Goal: Task Accomplishment & Management: Complete application form

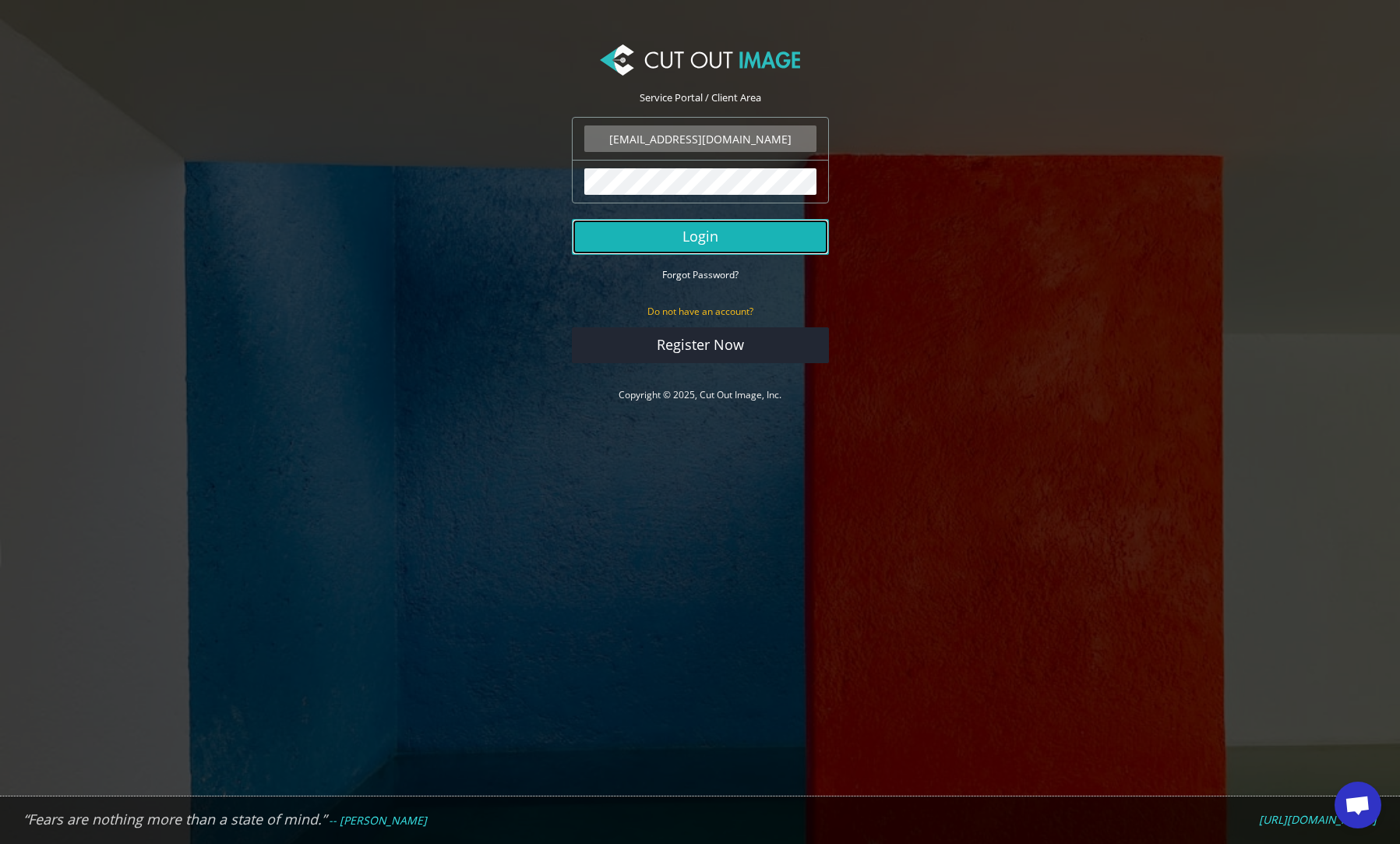
click at [692, 244] on button "Login" at bounding box center [700, 236] width 257 height 36
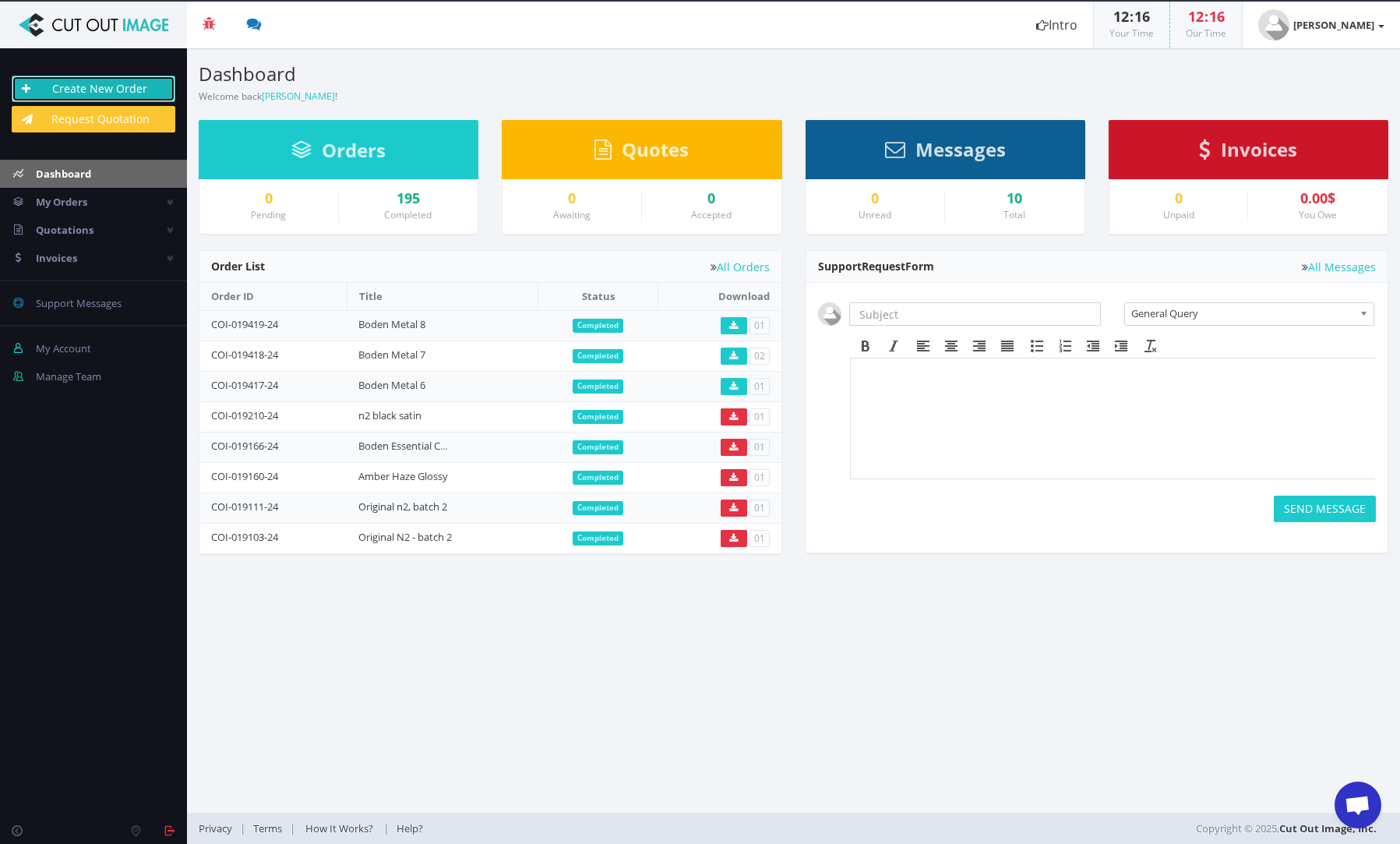
click at [120, 88] on link "Create New Order" at bounding box center [93, 89] width 163 height 26
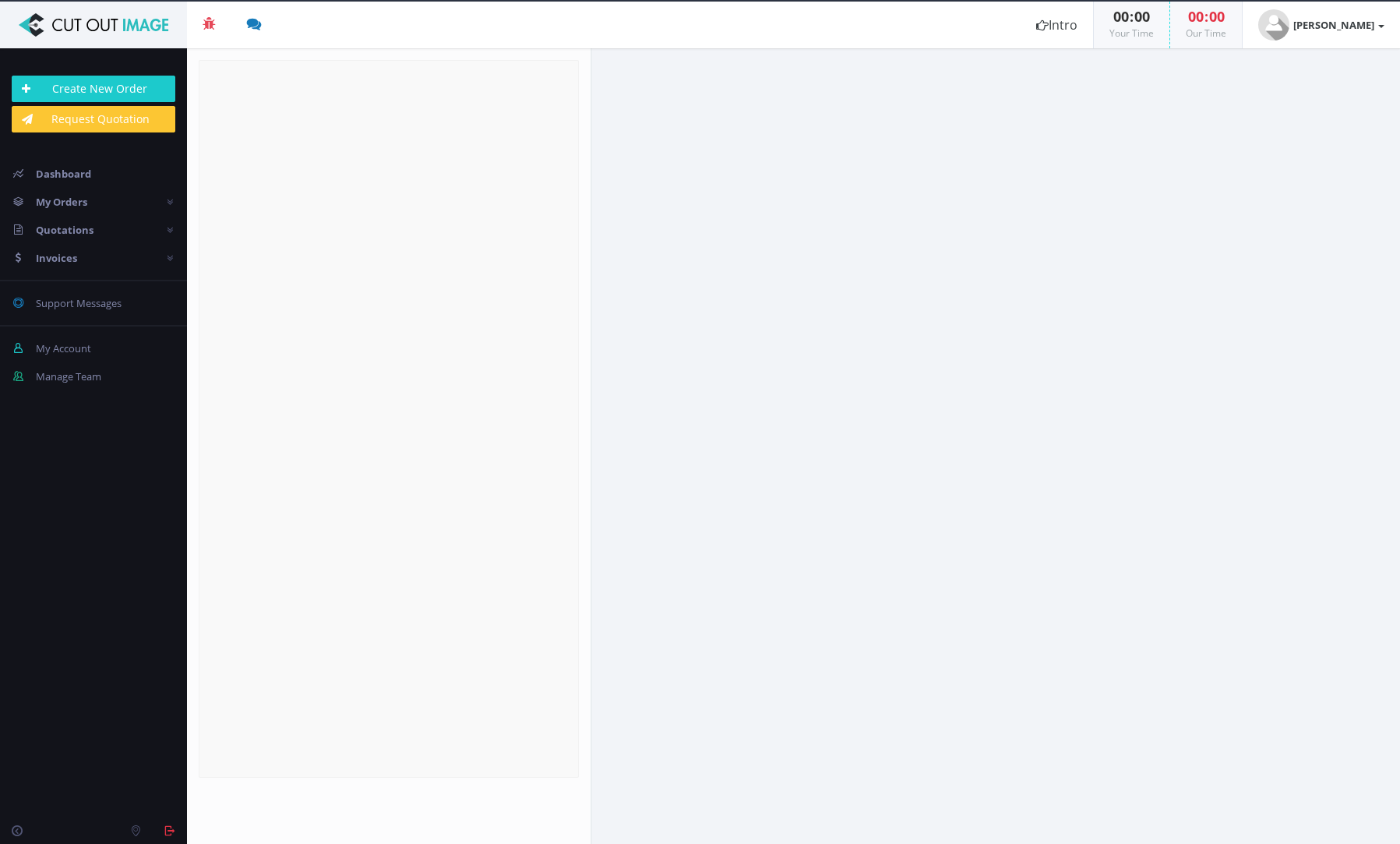
radio input "true"
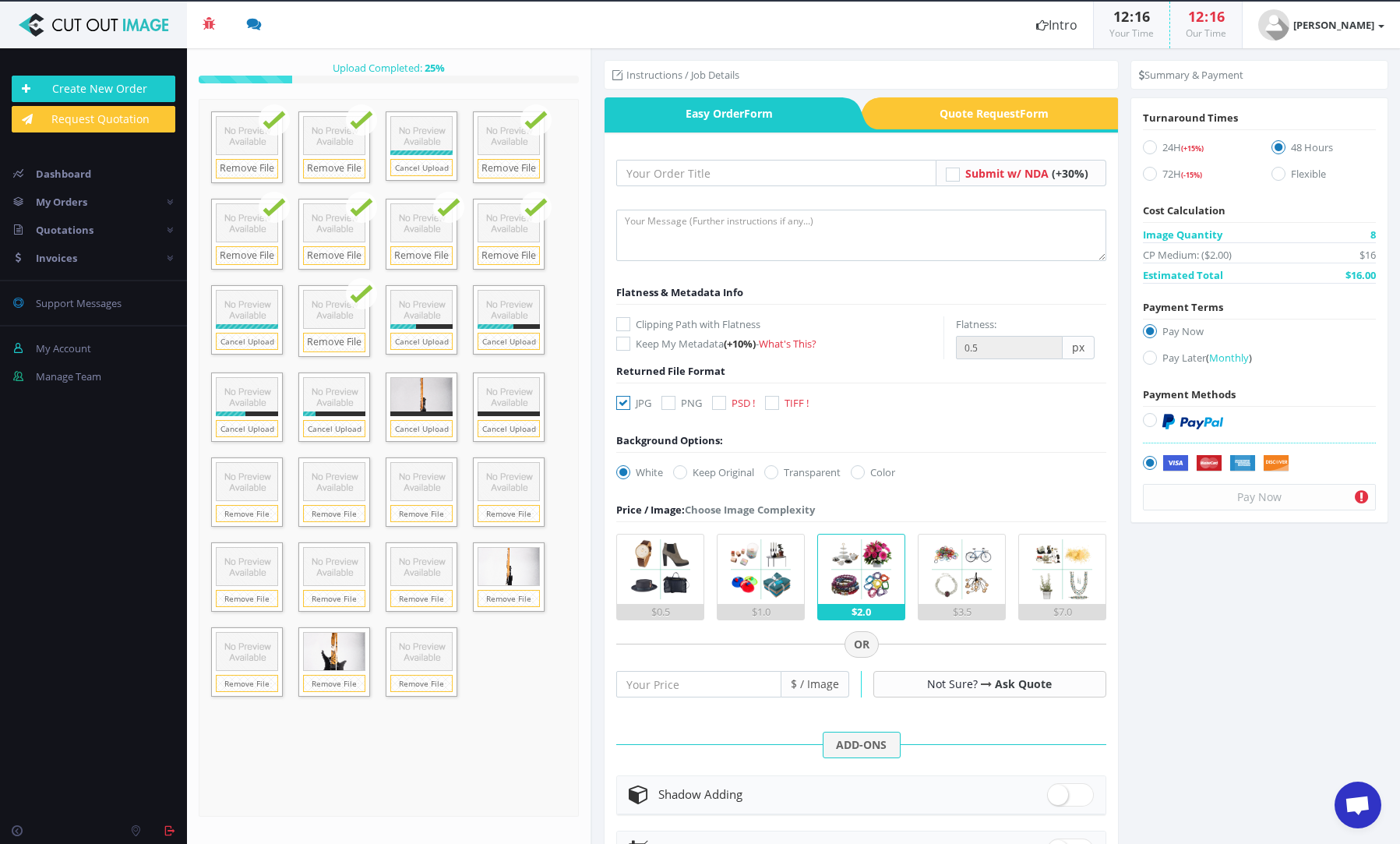
click at [1146, 359] on icon at bounding box center [1150, 358] width 14 height 14
click at [1146, 359] on input "Pay Later ( Monthly )" at bounding box center [1151, 358] width 11 height 11
radio input "true"
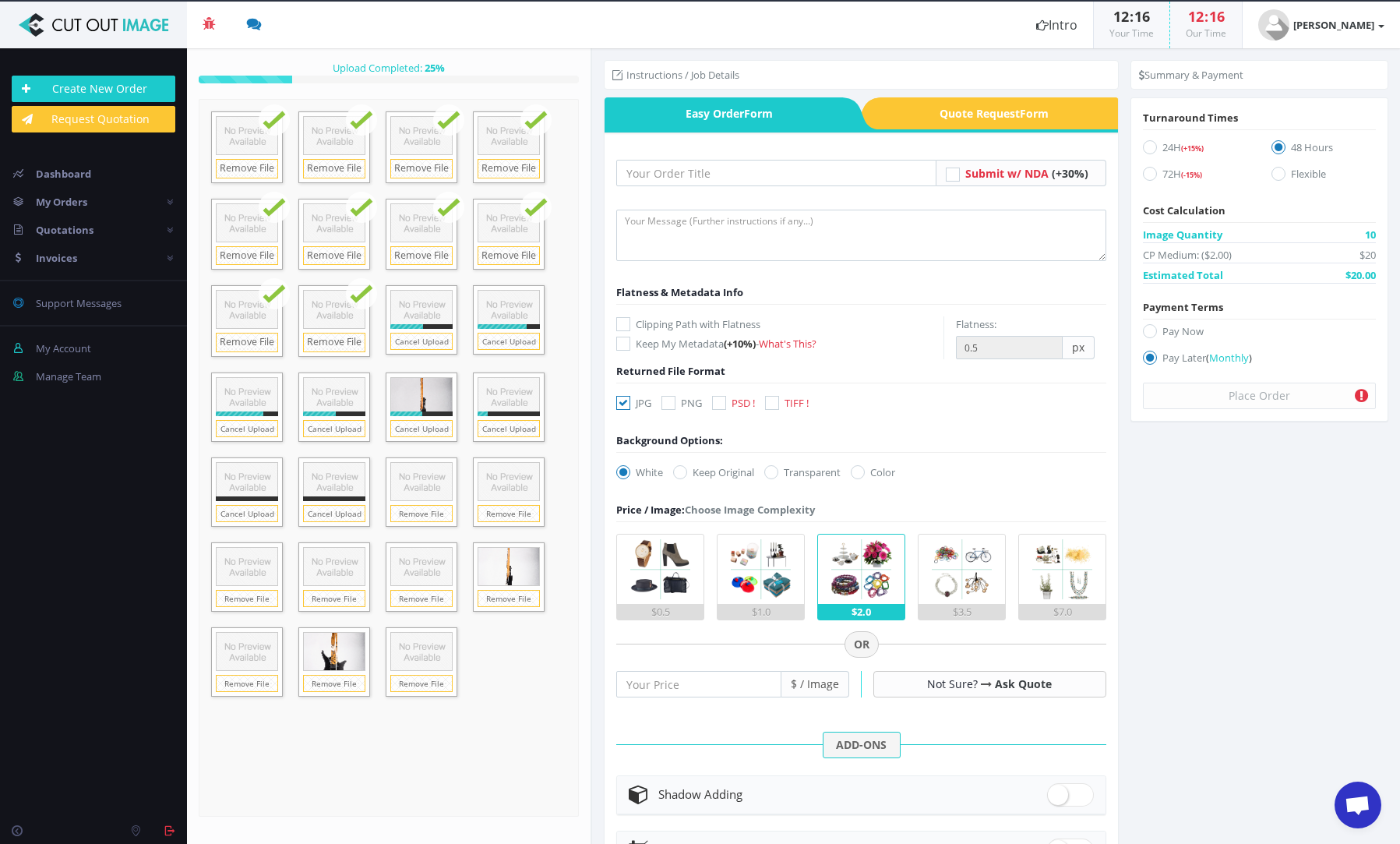
click at [1151, 149] on icon at bounding box center [1150, 148] width 14 height 14
click at [1151, 149] on input "24H (+15%)" at bounding box center [1151, 148] width 11 height 11
radio input "true"
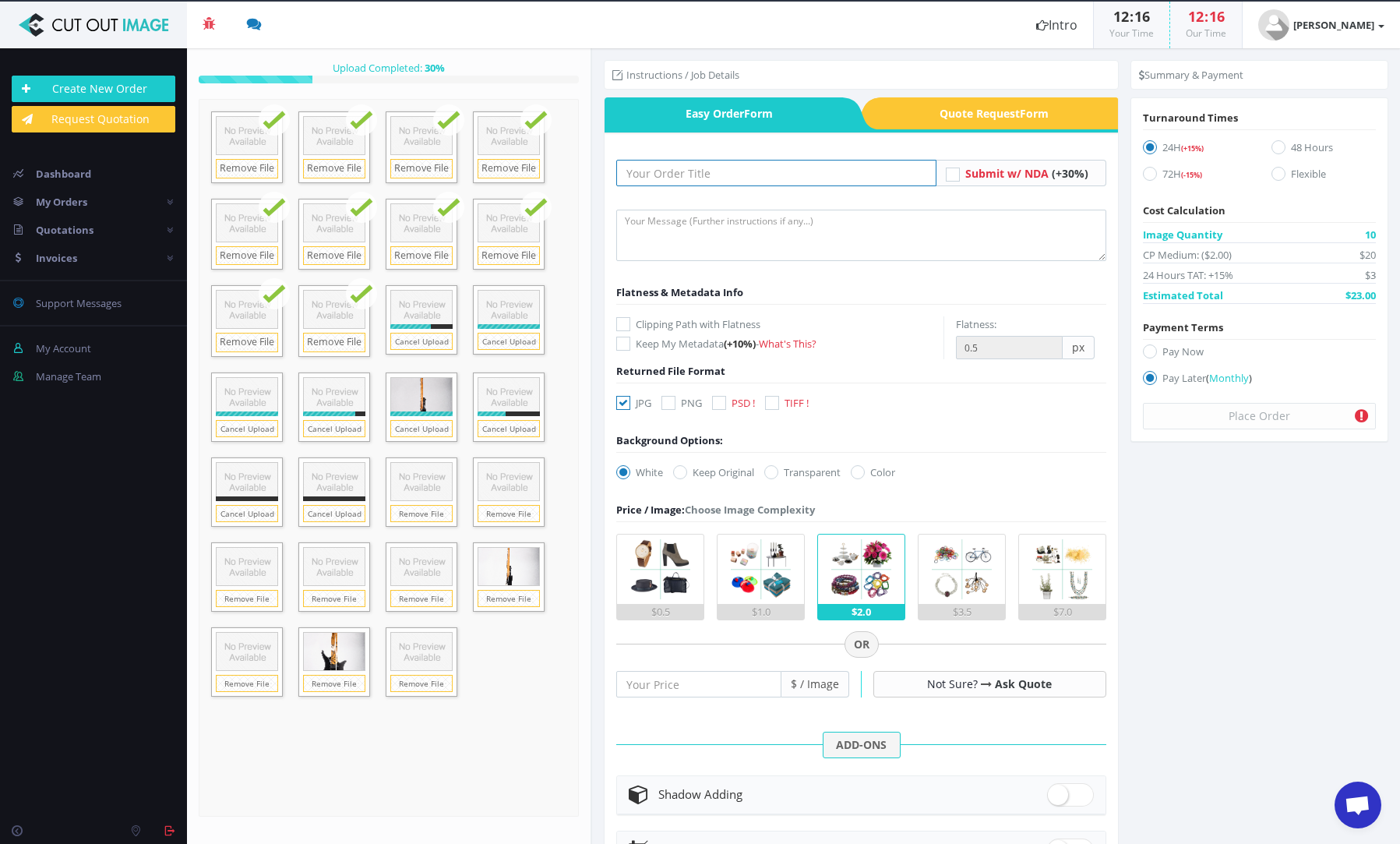
click at [787, 168] on input "text" at bounding box center [776, 173] width 320 height 26
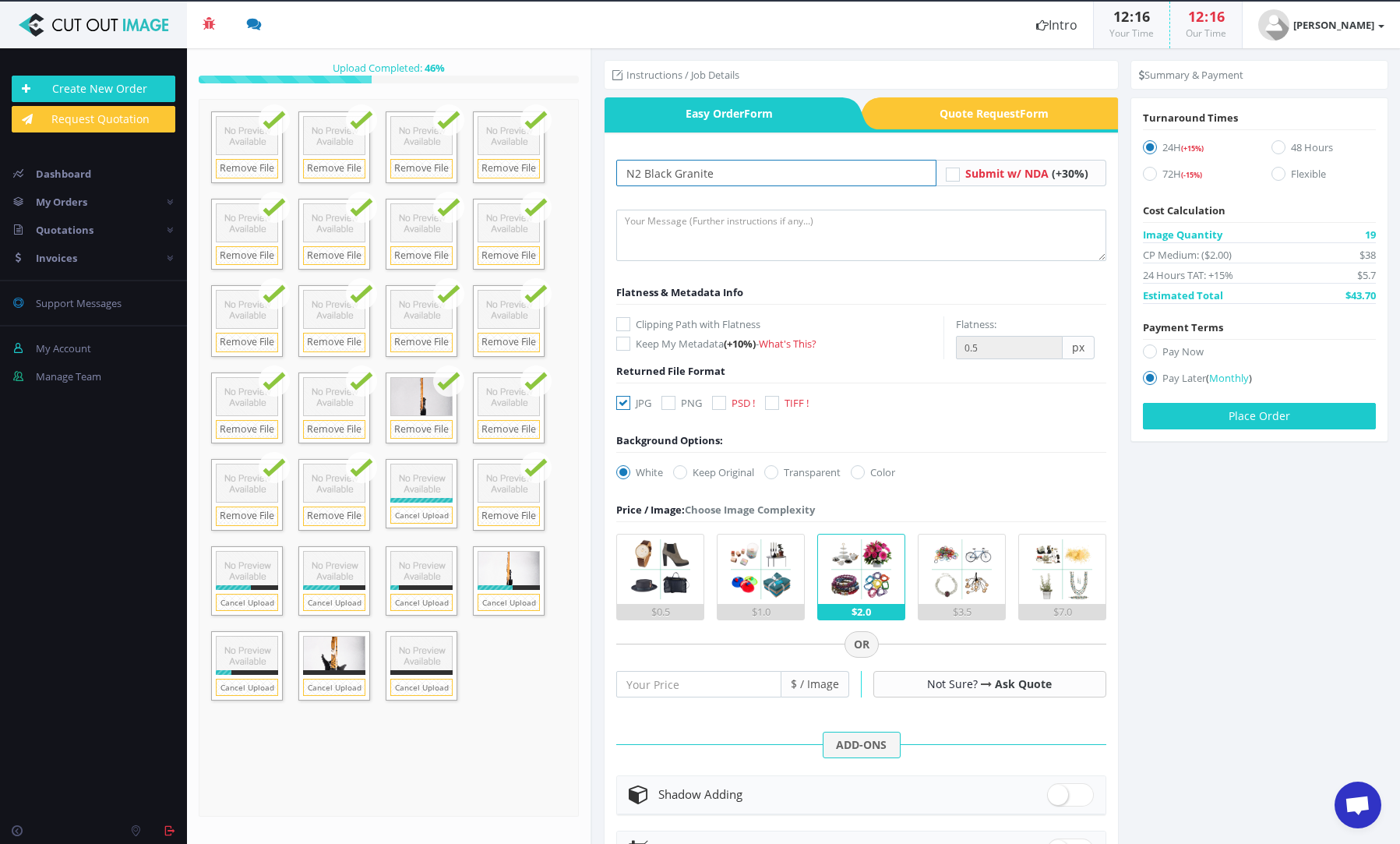
type input "N2 Black Granite"
click at [671, 403] on icon at bounding box center [668, 403] width 14 height 14
click at [671, 403] on input "PNG" at bounding box center [671, 404] width 11 height 11
checkbox input "true"
click at [612, 403] on div "JPG PNG PSD ! TIFF !" at bounding box center [716, 405] width 223 height 22
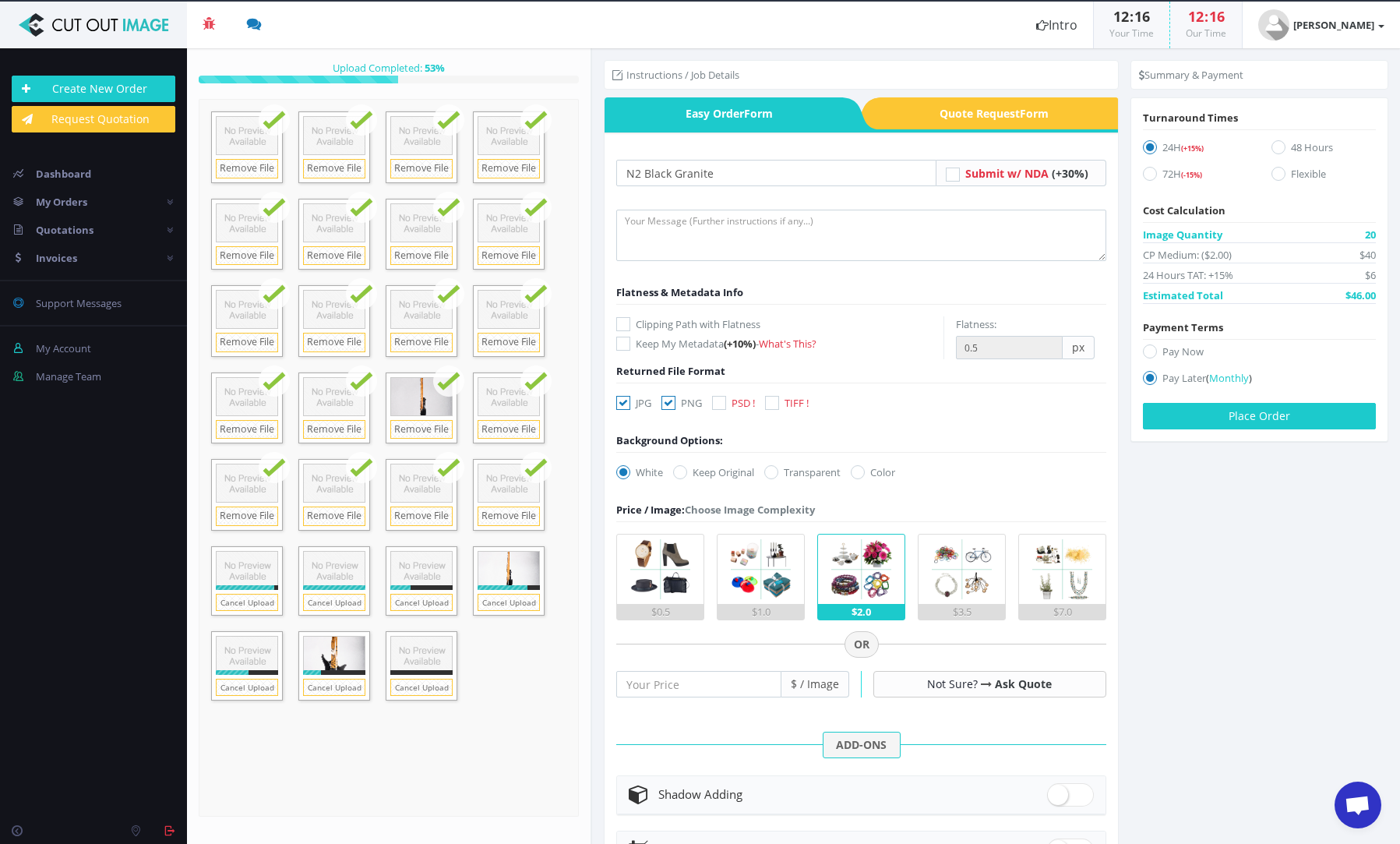
click at [620, 401] on icon at bounding box center [623, 403] width 14 height 14
click at [620, 401] on input "JPG" at bounding box center [625, 404] width 11 height 11
checkbox input "false"
click at [777, 474] on icon at bounding box center [771, 472] width 14 height 14
click at [777, 474] on input "Transparent" at bounding box center [773, 473] width 11 height 11
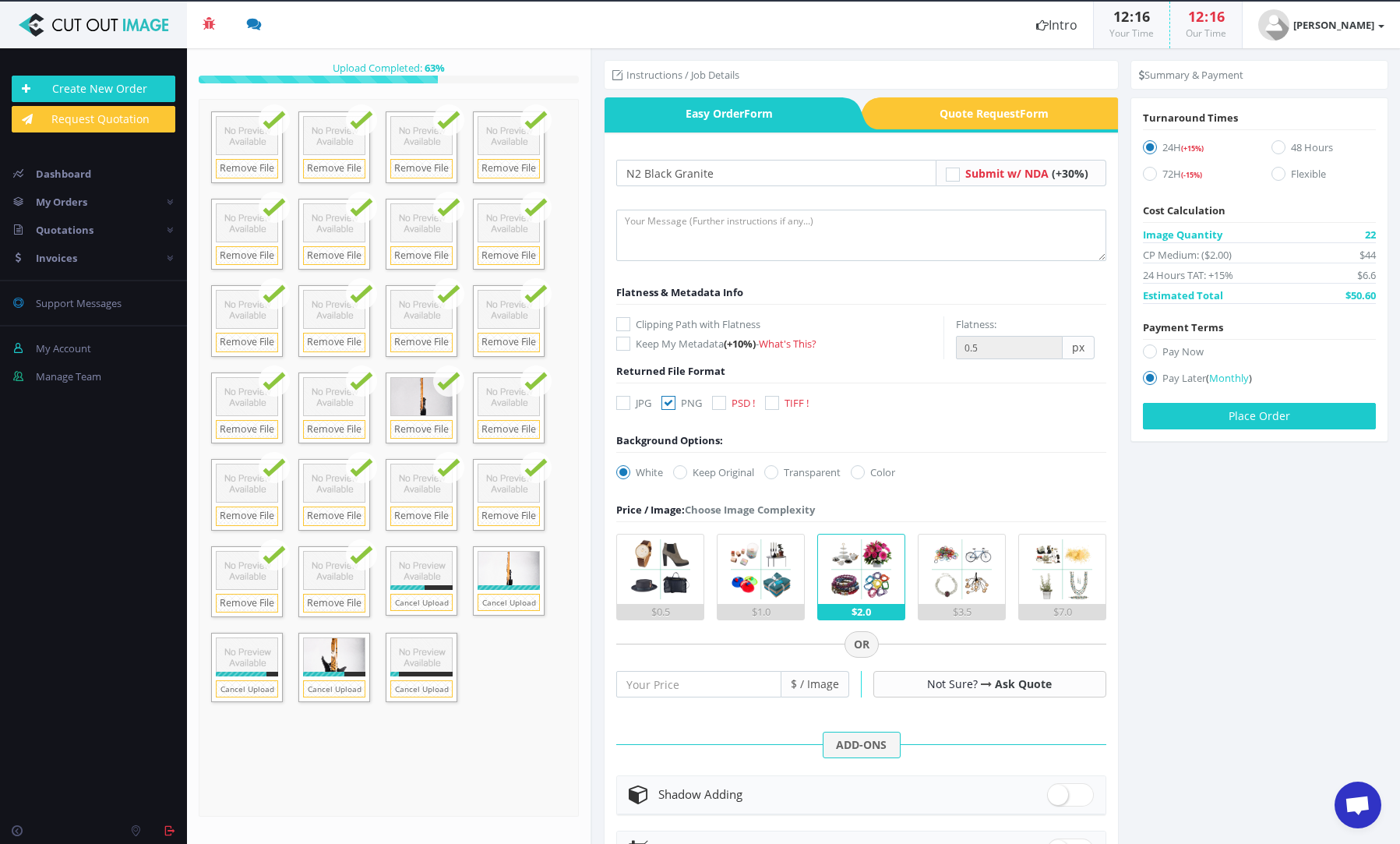
radio input "true"
click at [644, 685] on input "number" at bounding box center [699, 684] width 165 height 26
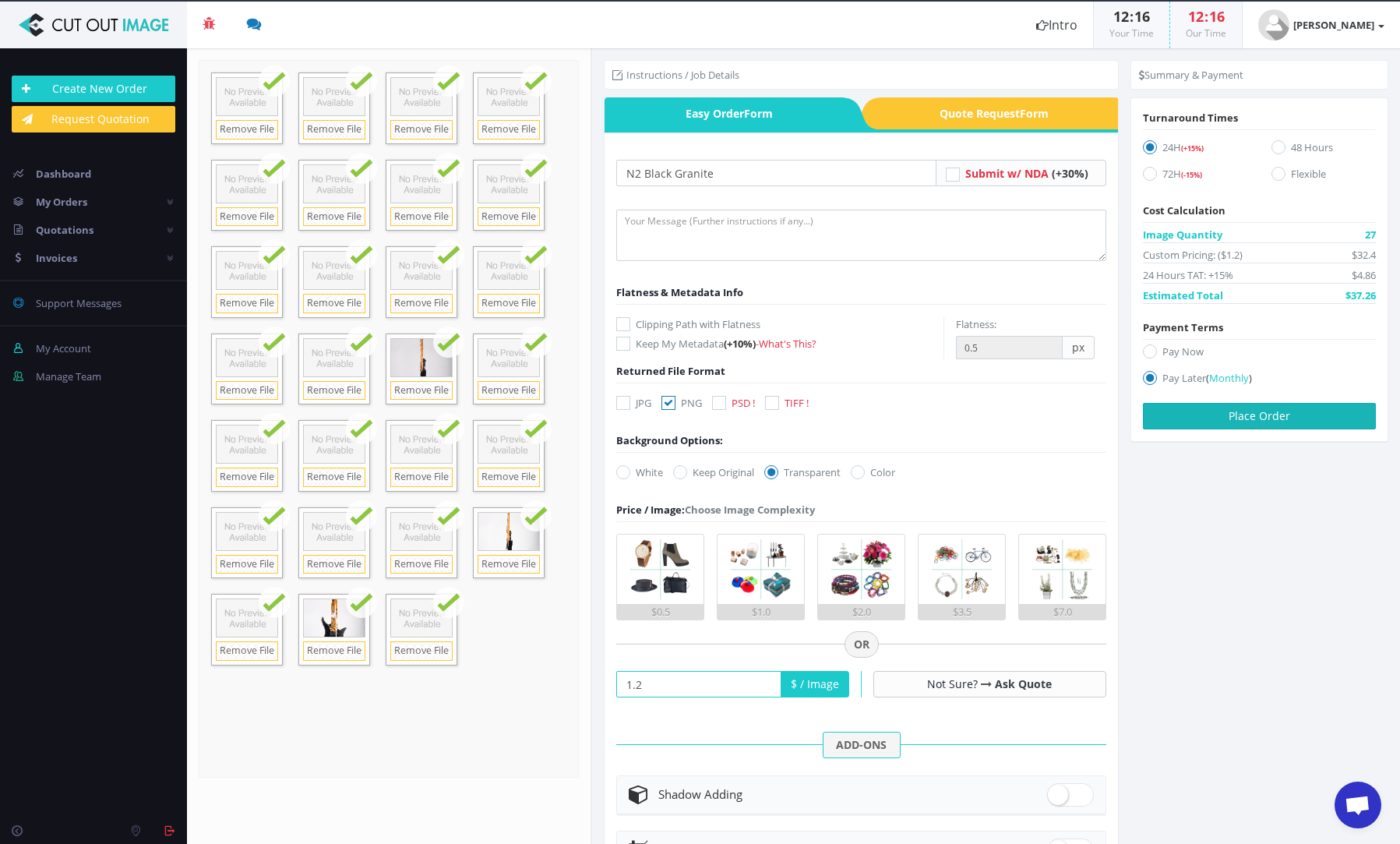
type input "1.2"
click at [1190, 426] on button "Place Order" at bounding box center [1259, 416] width 233 height 26
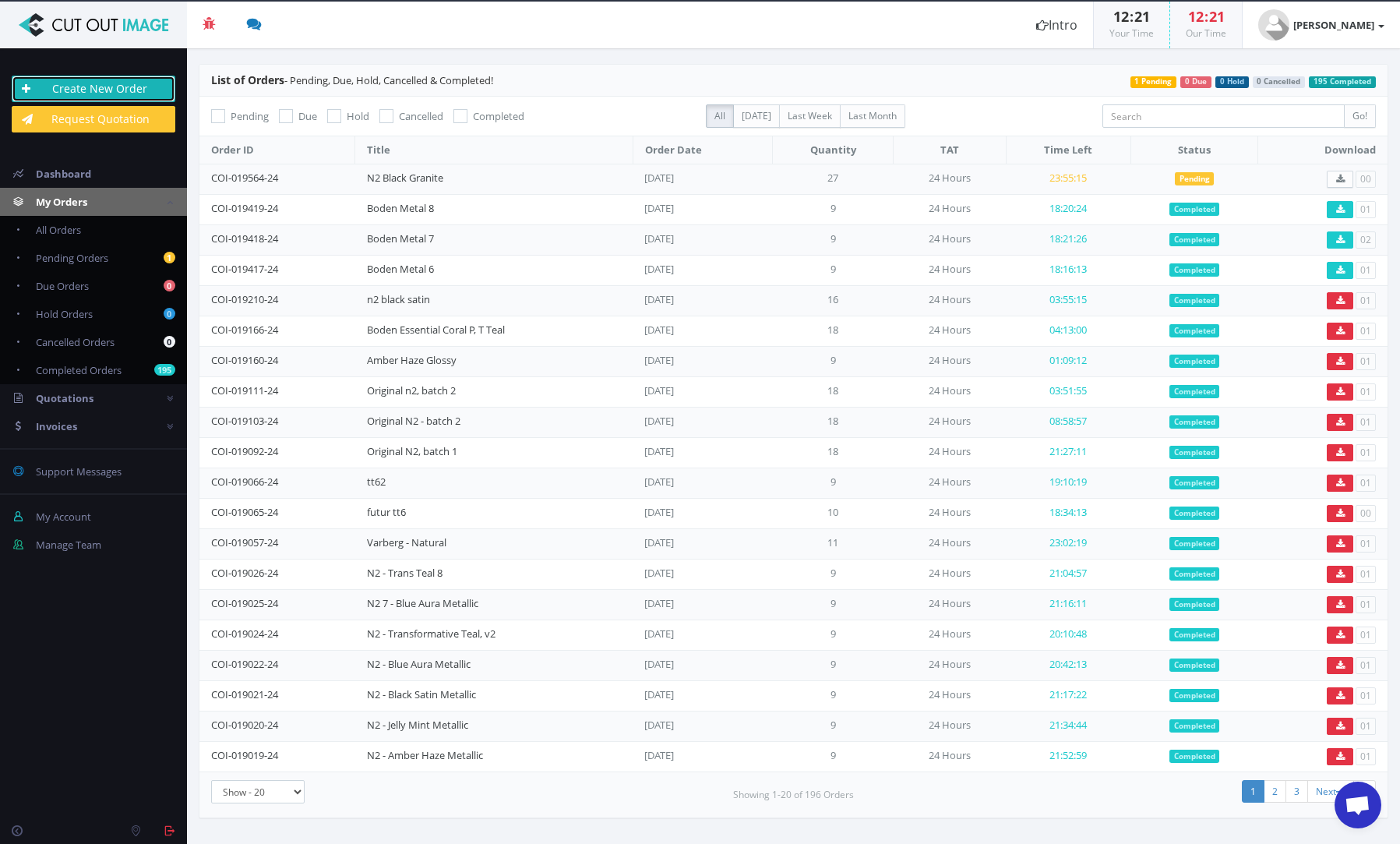
click at [121, 91] on link "Create New Order" at bounding box center [93, 89] width 163 height 26
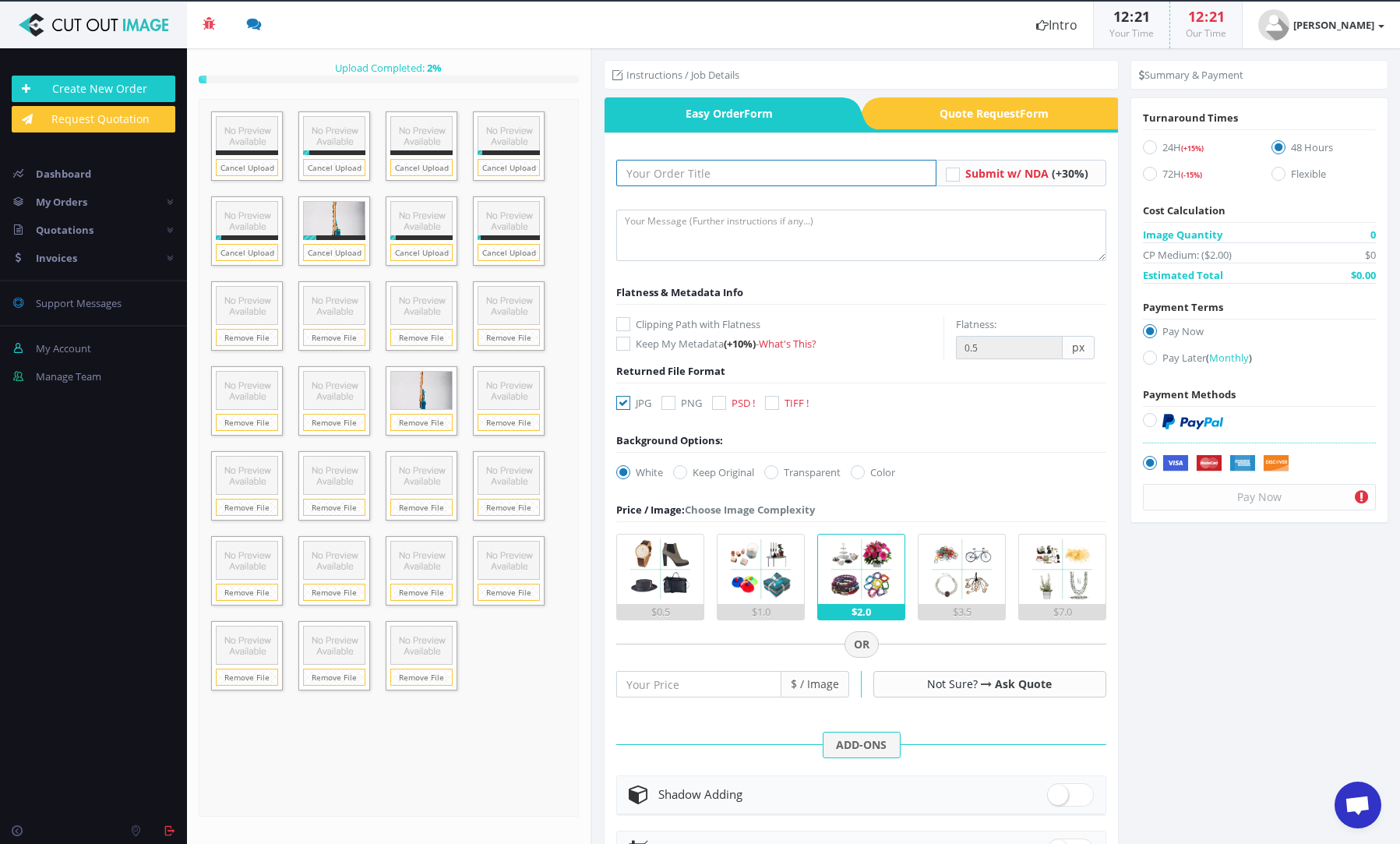
click at [655, 168] on input "text" at bounding box center [776, 173] width 320 height 26
